Goal: Information Seeking & Learning: Learn about a topic

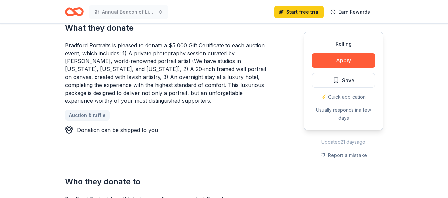
scroll to position [265, 0]
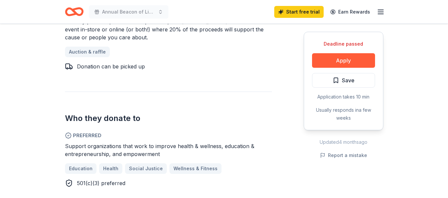
scroll to position [364, 0]
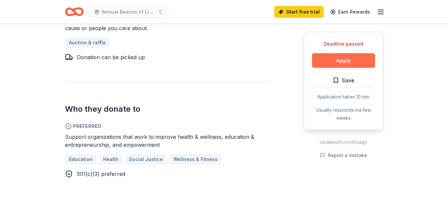
click at [341, 55] on button "Apply" at bounding box center [343, 60] width 63 height 15
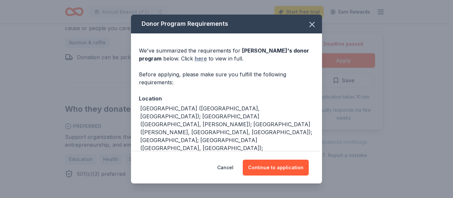
click at [199, 58] on link "here" at bounding box center [200, 59] width 12 height 8
click at [308, 22] on icon "button" at bounding box center [311, 24] width 9 height 9
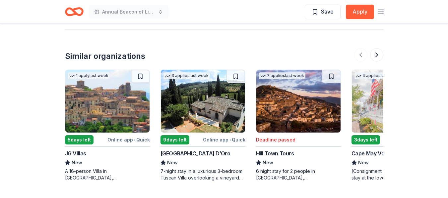
scroll to position [696, 0]
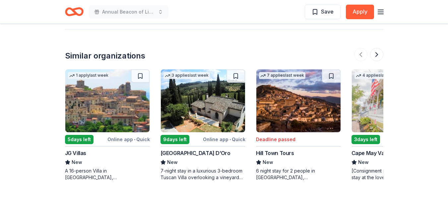
click at [382, 92] on img at bounding box center [394, 101] width 84 height 63
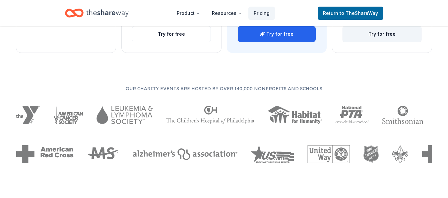
scroll to position [331, 0]
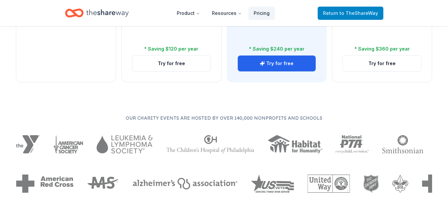
click at [336, 14] on span "Return to TheShareWay" at bounding box center [350, 13] width 55 height 8
click at [347, 13] on span "to TheShareWay" at bounding box center [358, 13] width 38 height 6
